Goal: Navigation & Orientation: Go to known website

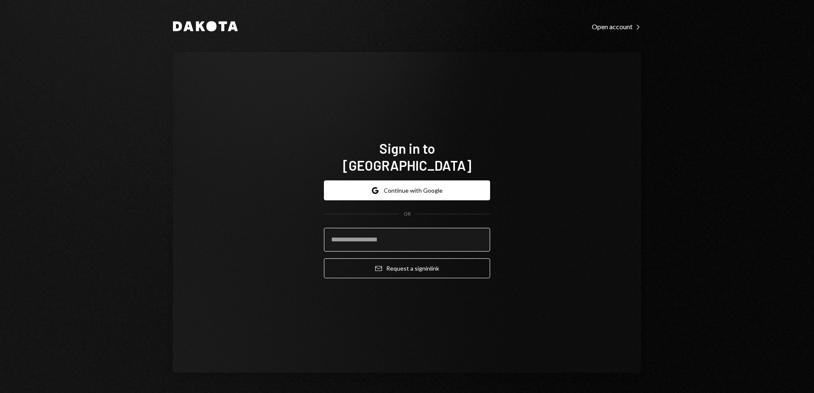
click at [410, 233] on input "email" at bounding box center [407, 240] width 166 height 24
type input "**********"
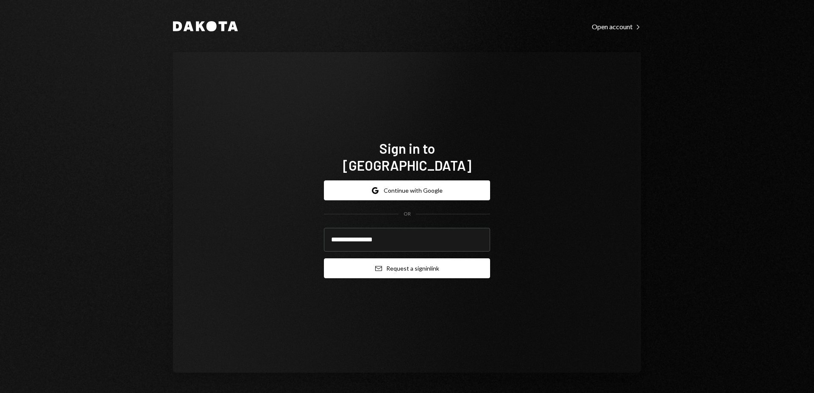
click at [432, 266] on button "Email Request a sign in link" at bounding box center [407, 269] width 166 height 20
